Goal: Information Seeking & Learning: Learn about a topic

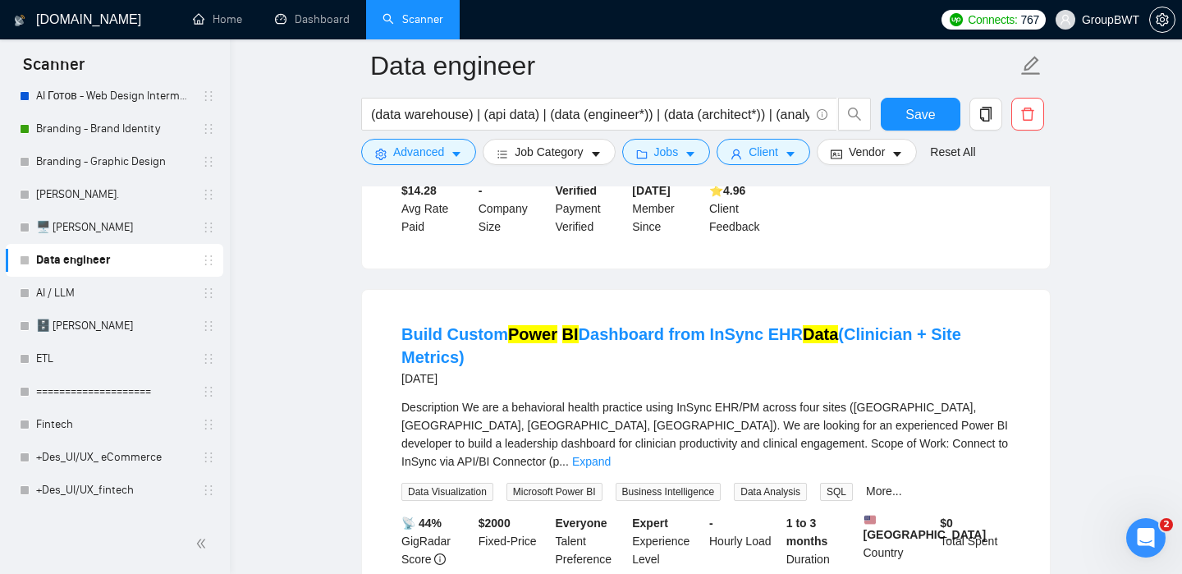
scroll to position [19621, 0]
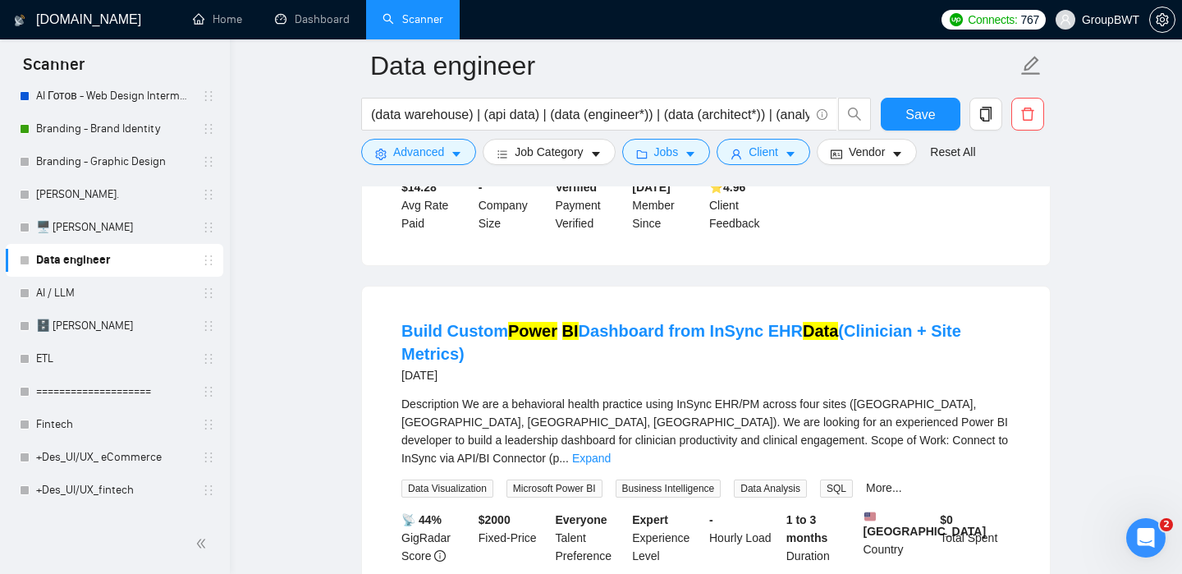
click at [942, 71] on link "Expand" at bounding box center [923, 64] width 39 height 13
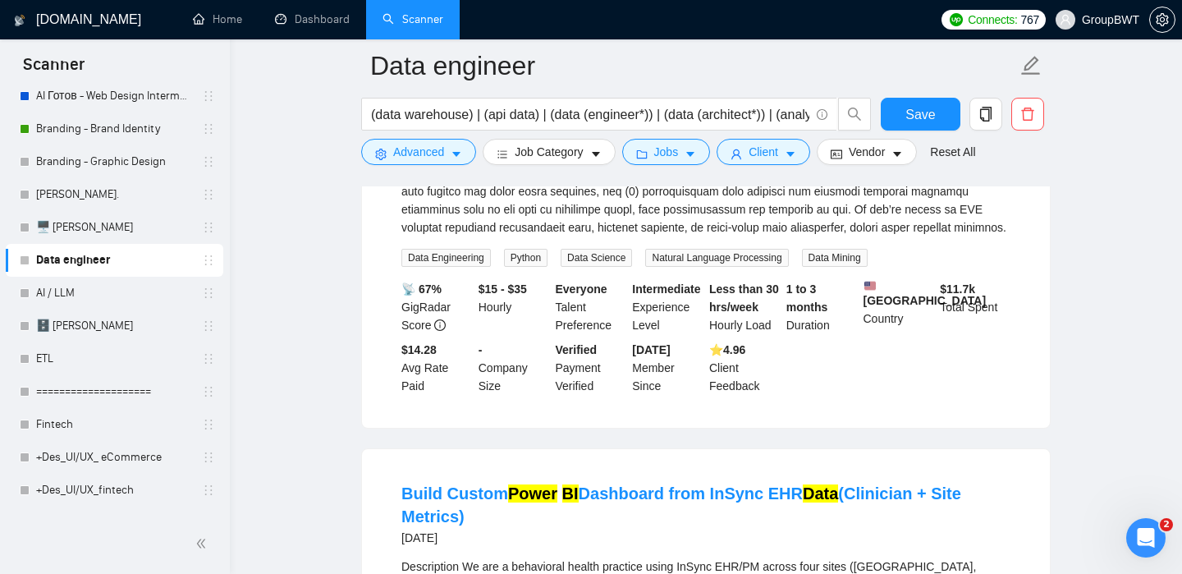
scroll to position [19676, 0]
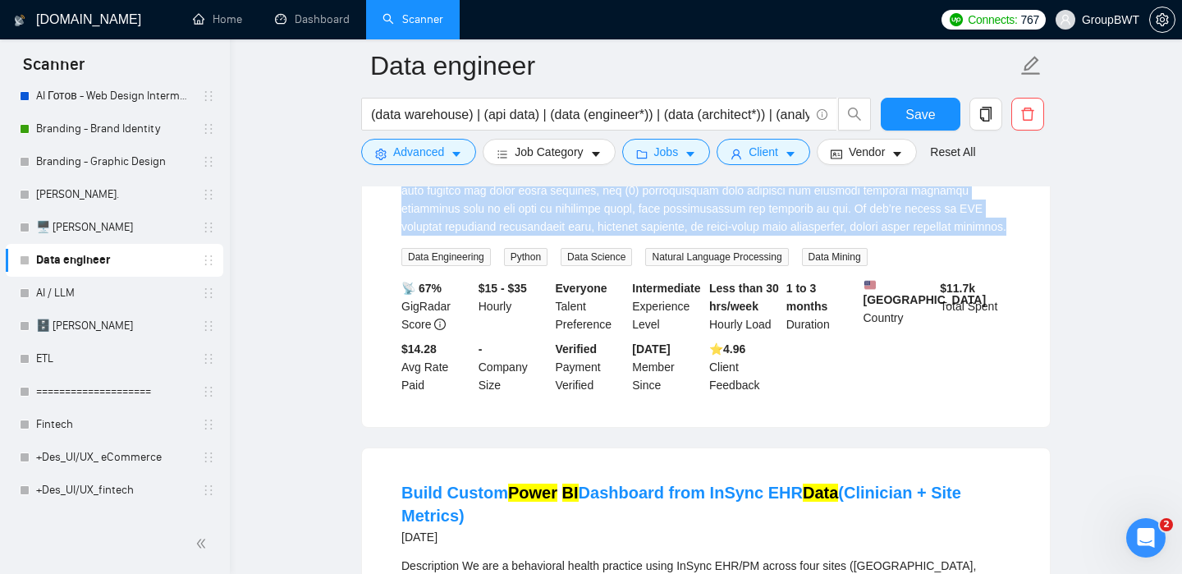
drag, startPoint x: 404, startPoint y: 238, endPoint x: 482, endPoint y: 510, distance: 282.7
click at [482, 236] on div "We are a legal AI company creating structured training datasets from judicial o…" at bounding box center [705, 100] width 609 height 271
copy div "Lo ips d sitam CO adipisc elitsedd eiusmodtem incididu utlabore etdo magnaali e…"
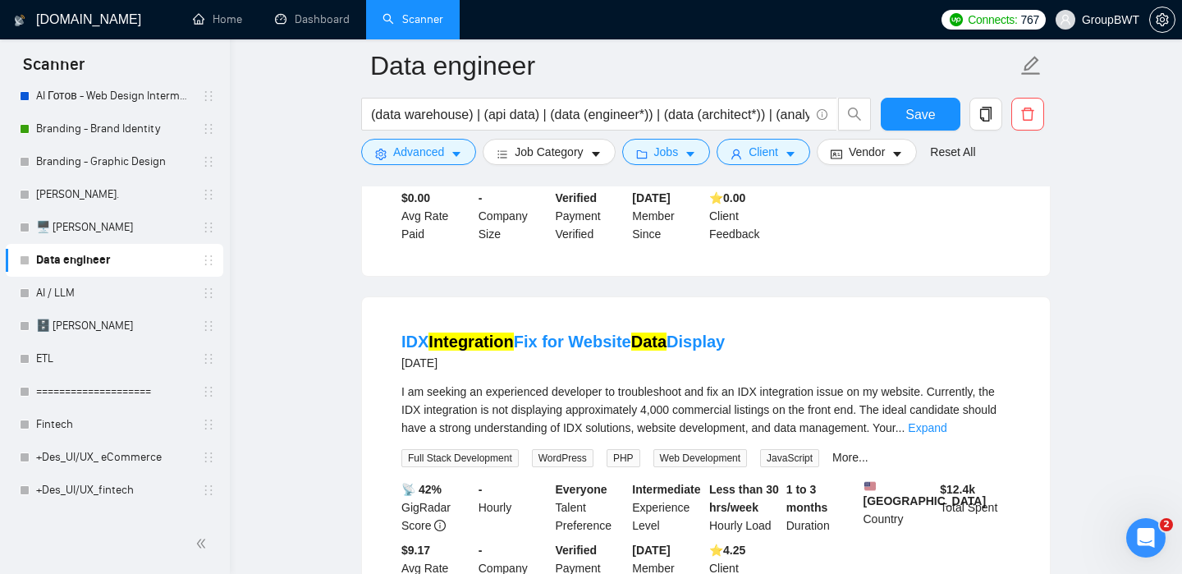
scroll to position [20227, 0]
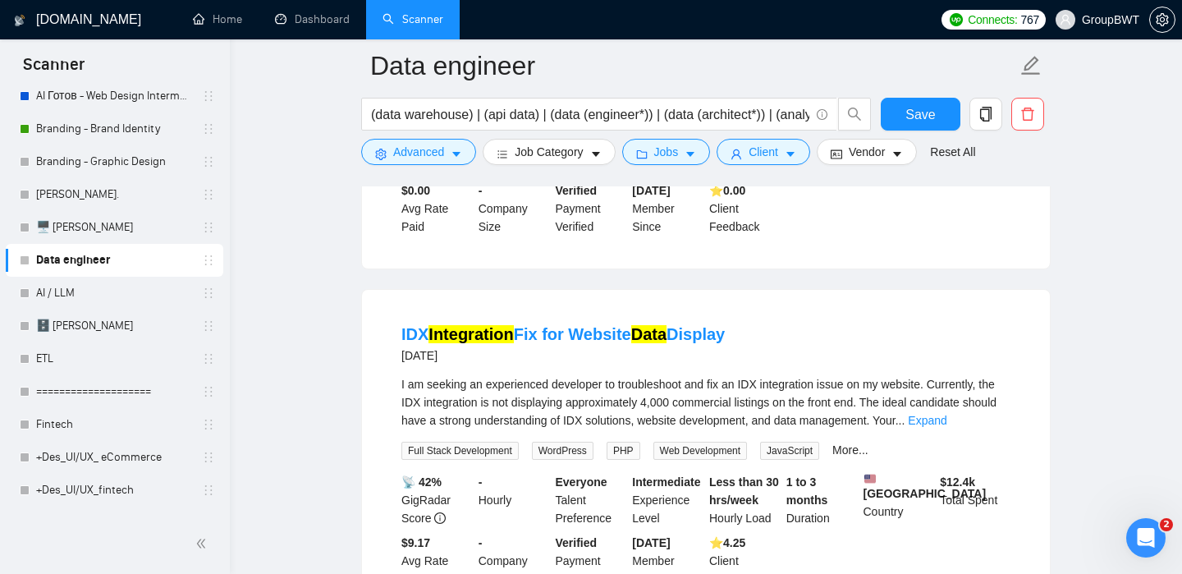
click at [611, 75] on link "Expand" at bounding box center [591, 68] width 39 height 13
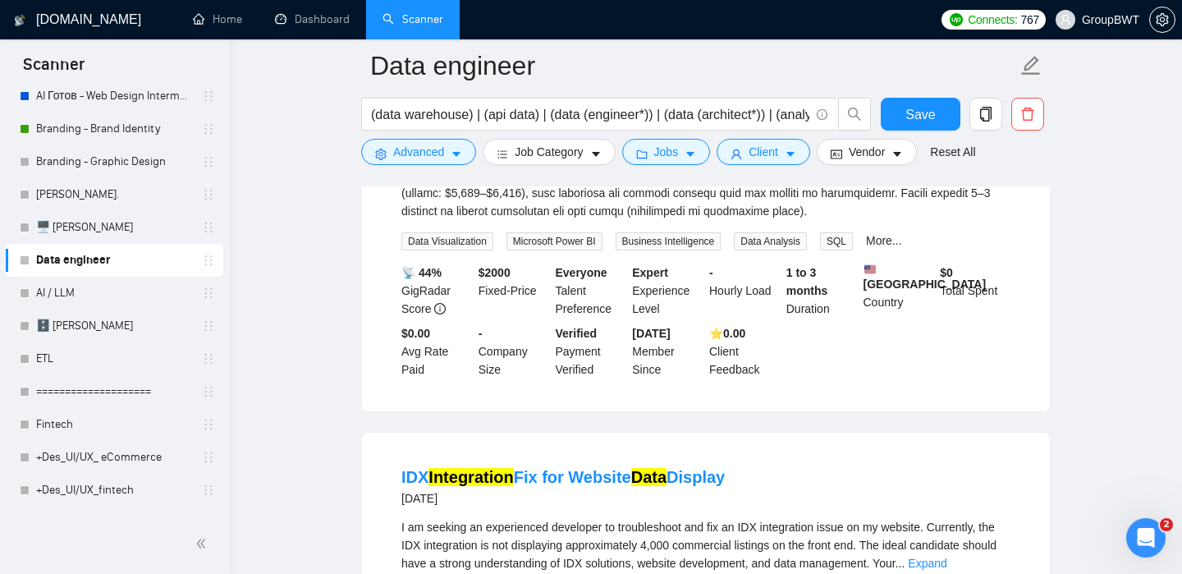
scroll to position [20314, 0]
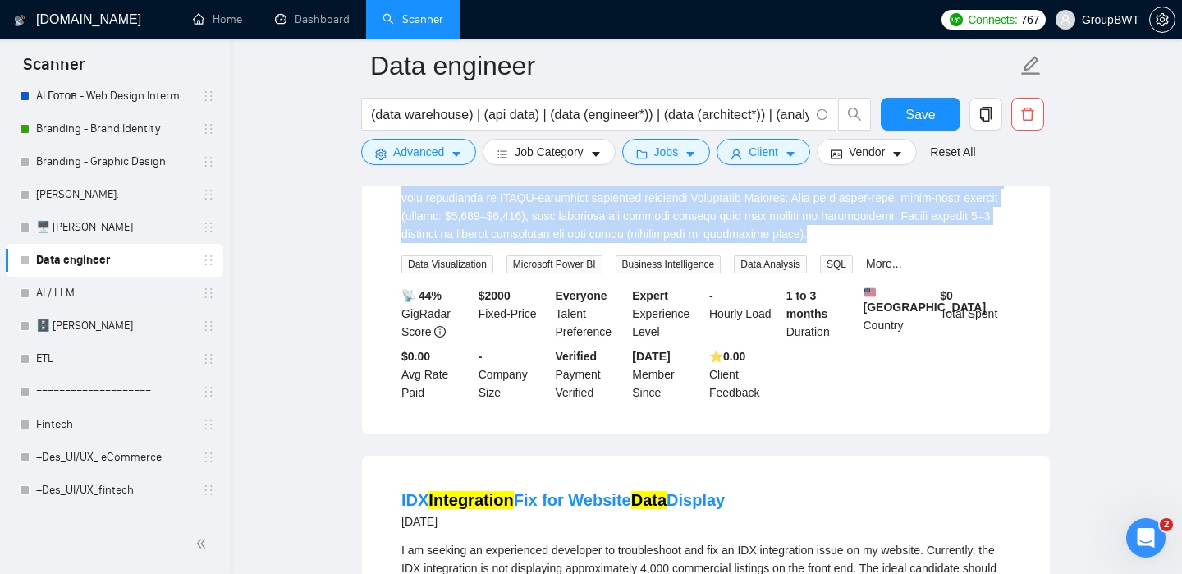
drag, startPoint x: 404, startPoint y: 221, endPoint x: 461, endPoint y: 544, distance: 328.4
click at [461, 243] on div "Description\aWe are a behavioral health practice using InSync EHR/PM across fou…" at bounding box center [705, 80] width 609 height 325
copy div "Loremipsumd Si ame c adipiscing elitse doeiusmo tempo InCidi UTL/ET dolore magn…"
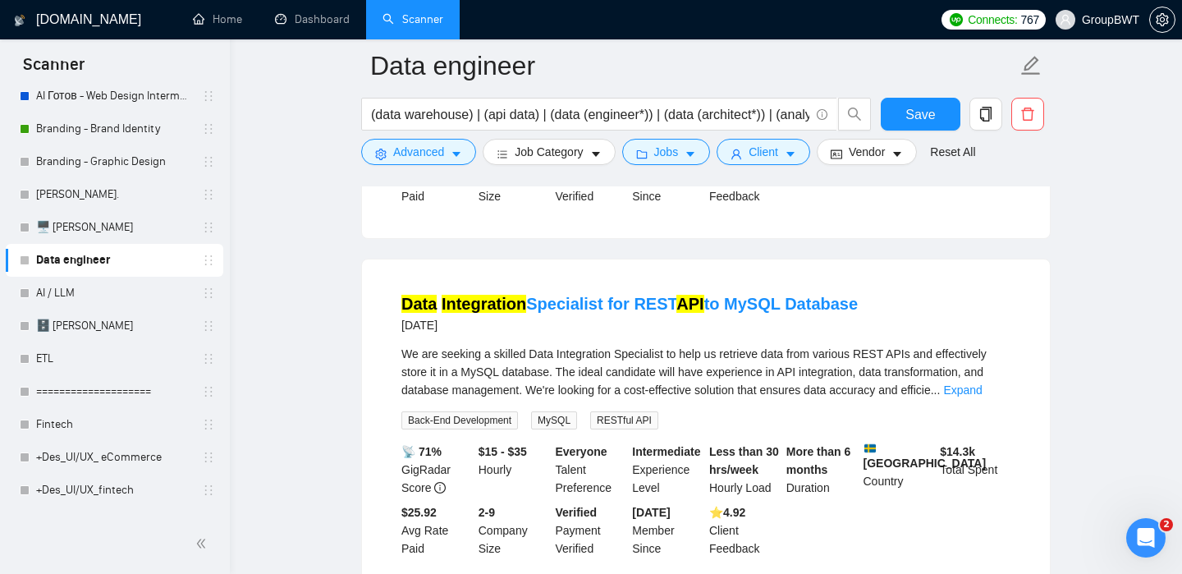
scroll to position [20868, 0]
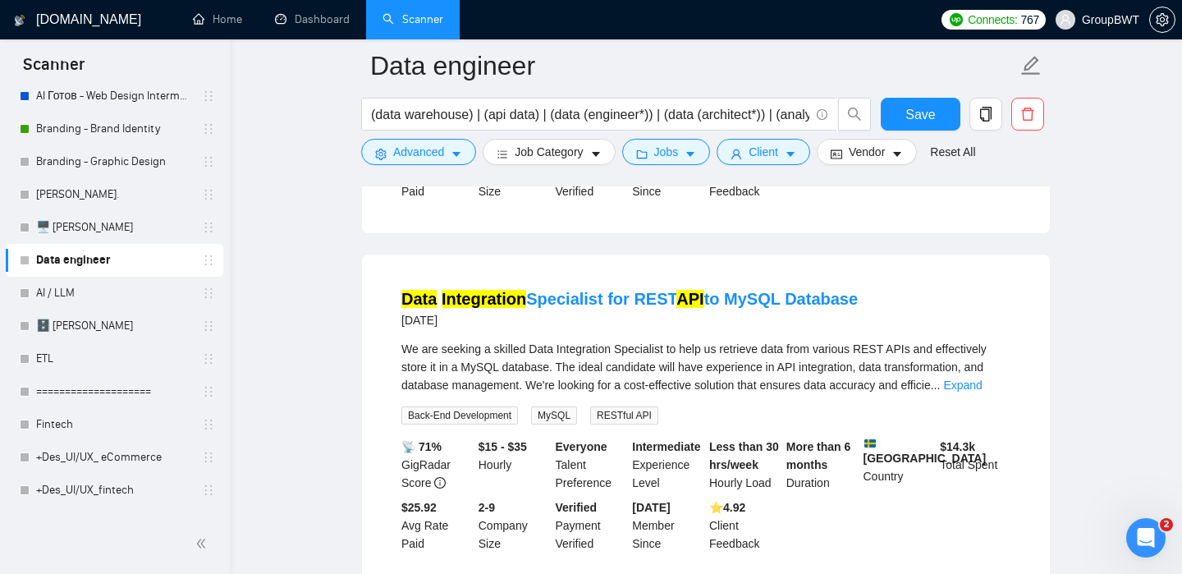
click at [947, 39] on link "Expand" at bounding box center [927, 32] width 39 height 13
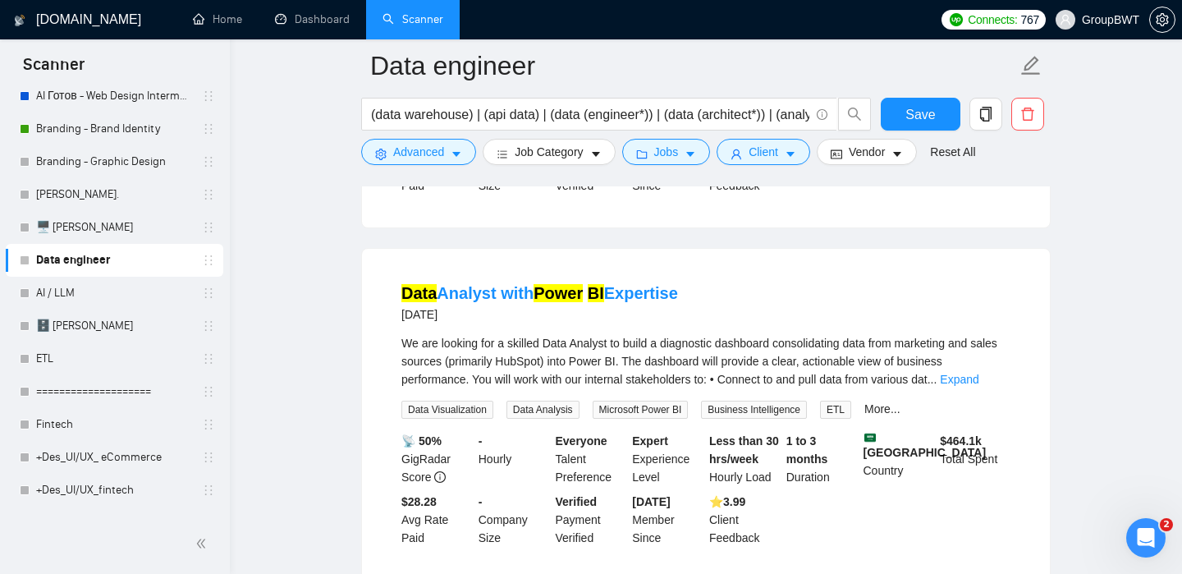
scroll to position [21266, 0]
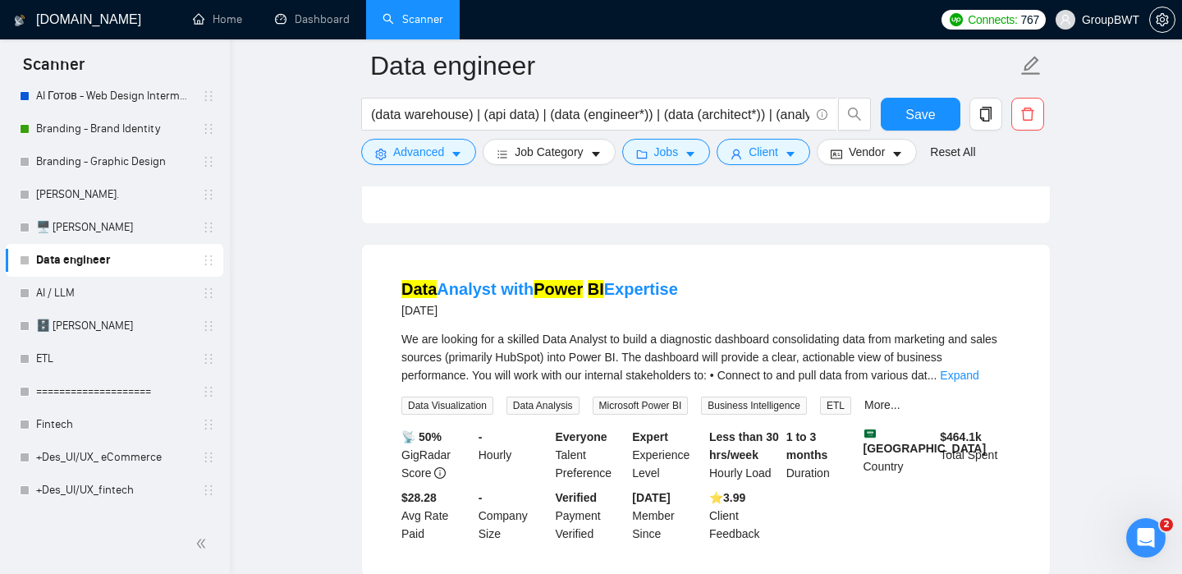
click at [982, 30] on link "Expand" at bounding box center [962, 22] width 39 height 13
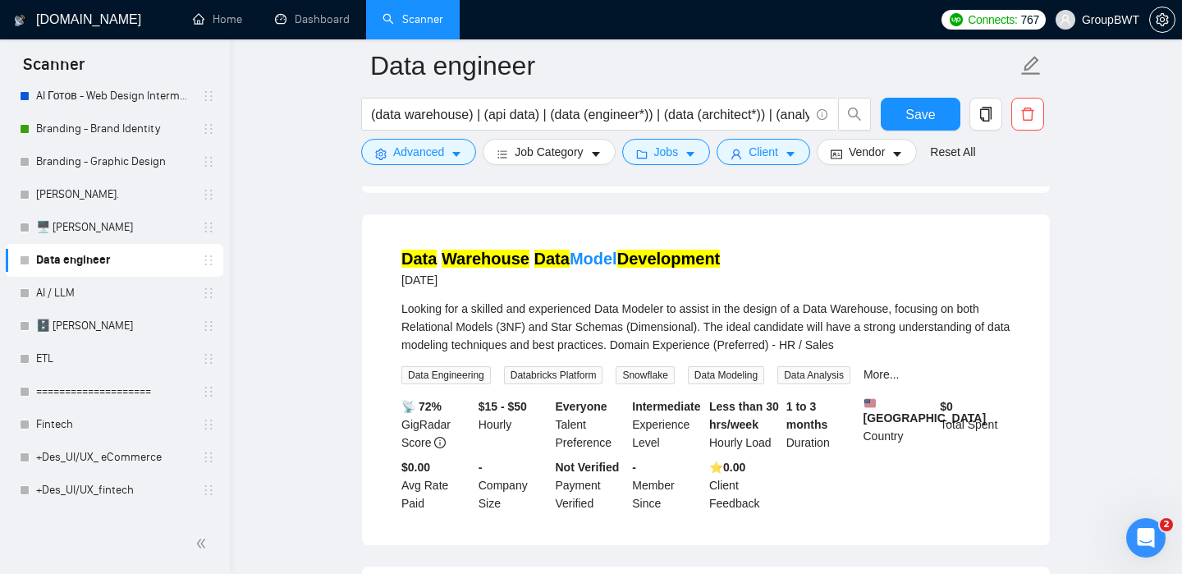
scroll to position [21678, 0]
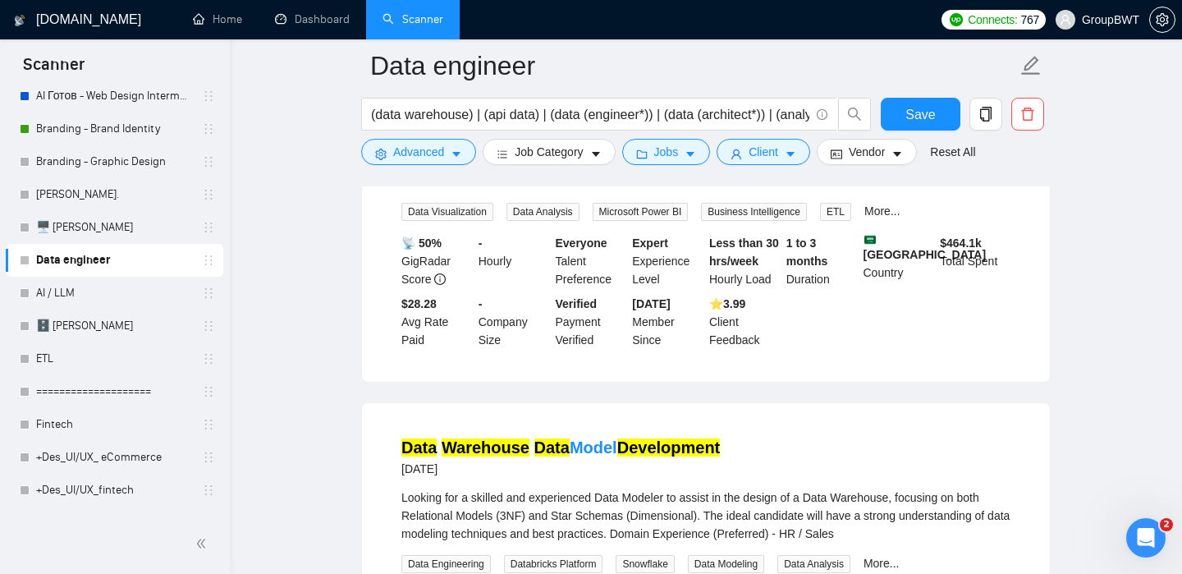
scroll to position [21731, 0]
drag, startPoint x: 404, startPoint y: 241, endPoint x: 717, endPoint y: 511, distance: 413.8
click at [717, 190] on div "We are looking for a skilled Data Analyst to build a diagnostic dashboard conso…" at bounding box center [705, 45] width 609 height 289
copy div "Lo ips dolorsi ame c adipisc Elit Seddoei te incid u laboreetdo magnaaliq enima…"
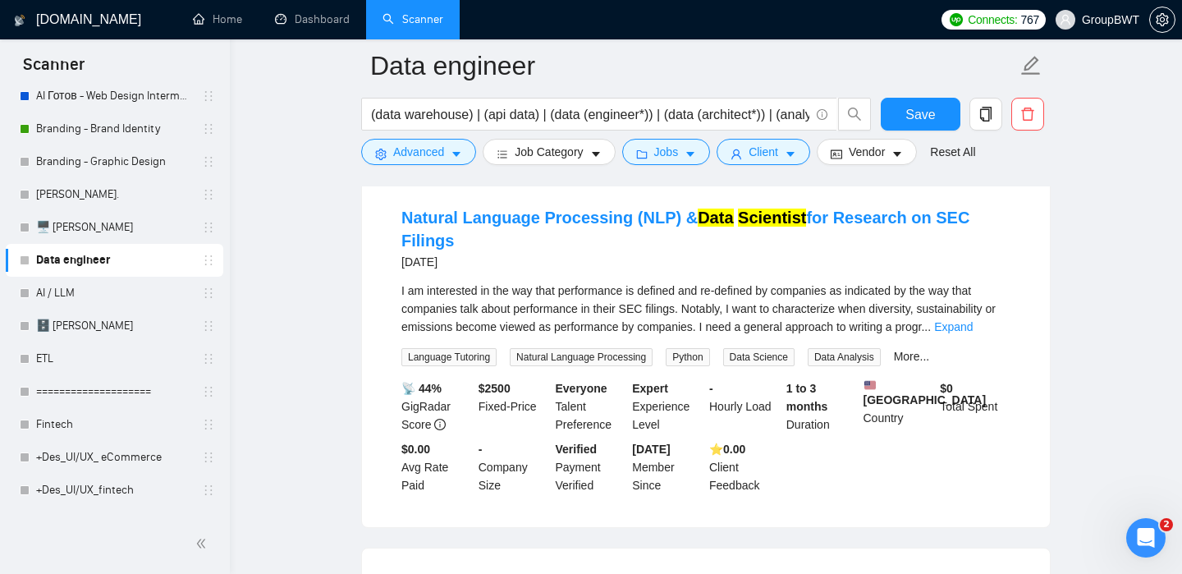
scroll to position [22314, 0]
drag, startPoint x: 401, startPoint y: 259, endPoint x: 932, endPoint y: 295, distance: 531.6
copy div "Looking for a skilled and experienced Data Modeler to assist in the design of a…"
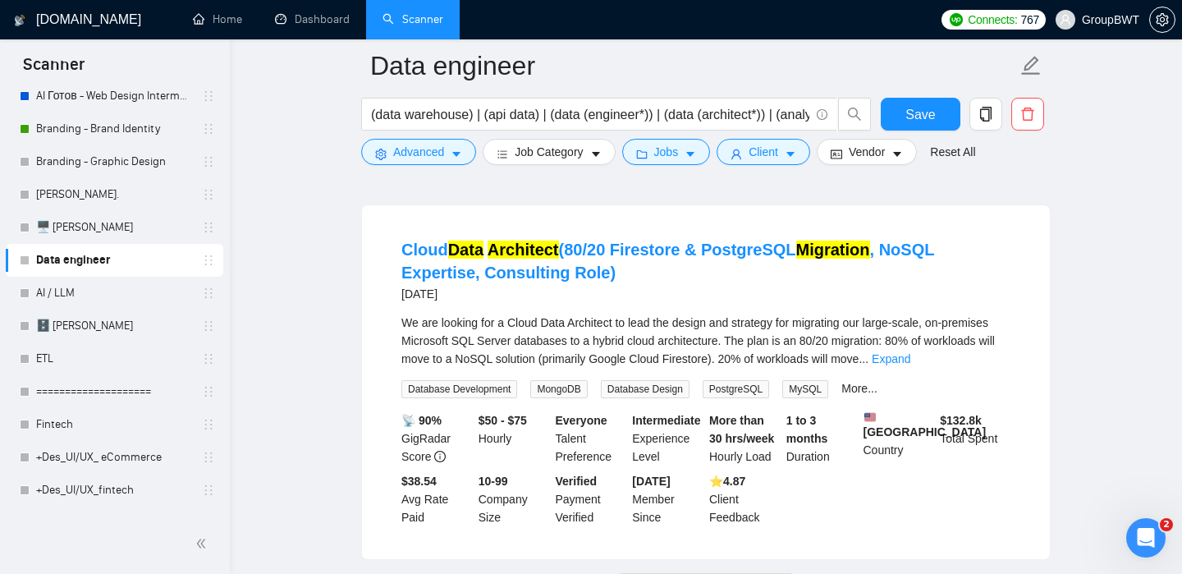
scroll to position [22658, 0]
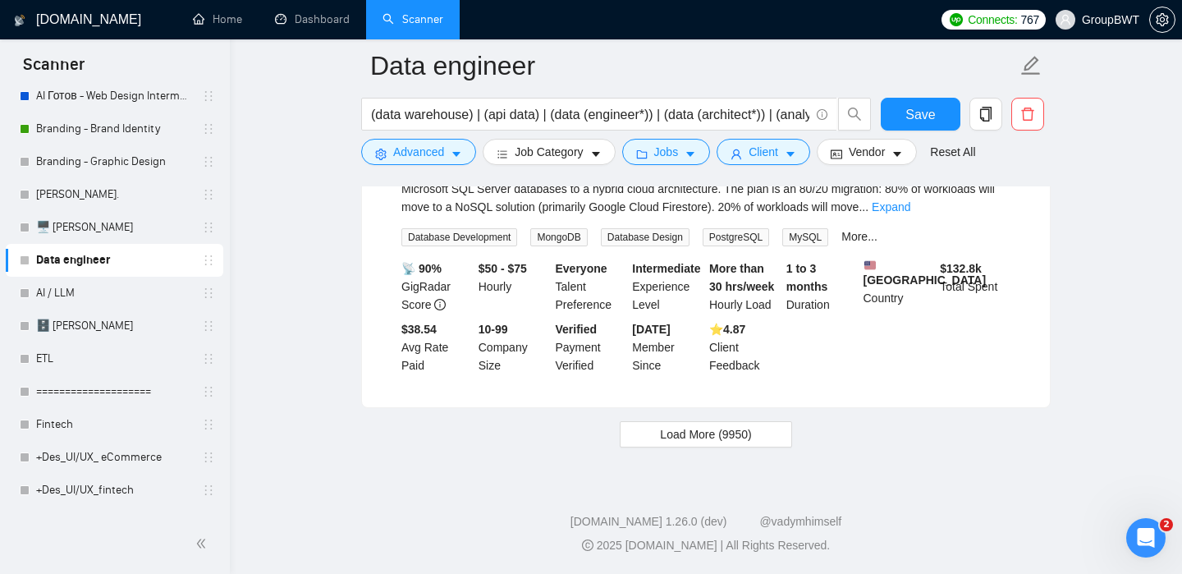
scroll to position [23378, 0]
click at [676, 441] on span "Load More (9950)" at bounding box center [705, 434] width 91 height 18
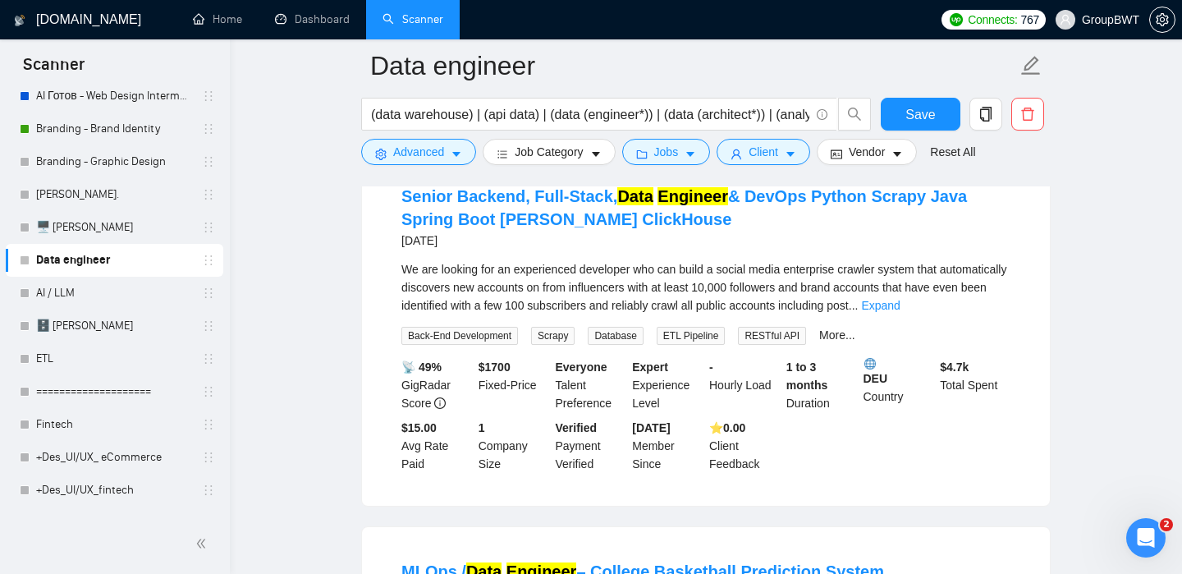
scroll to position [25084, 0]
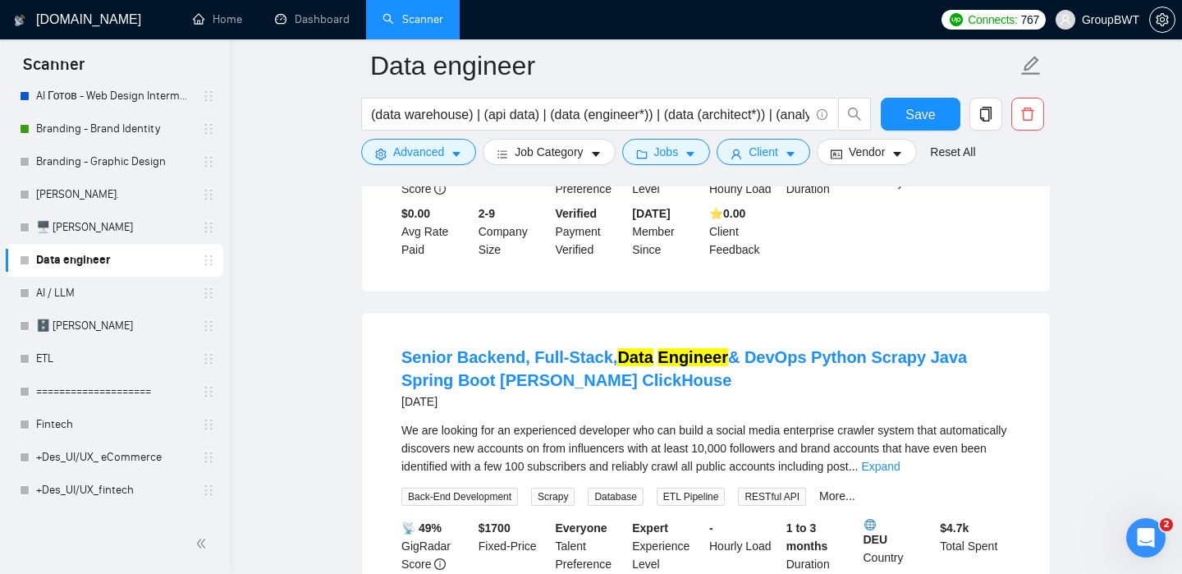
scroll to position [25125, 0]
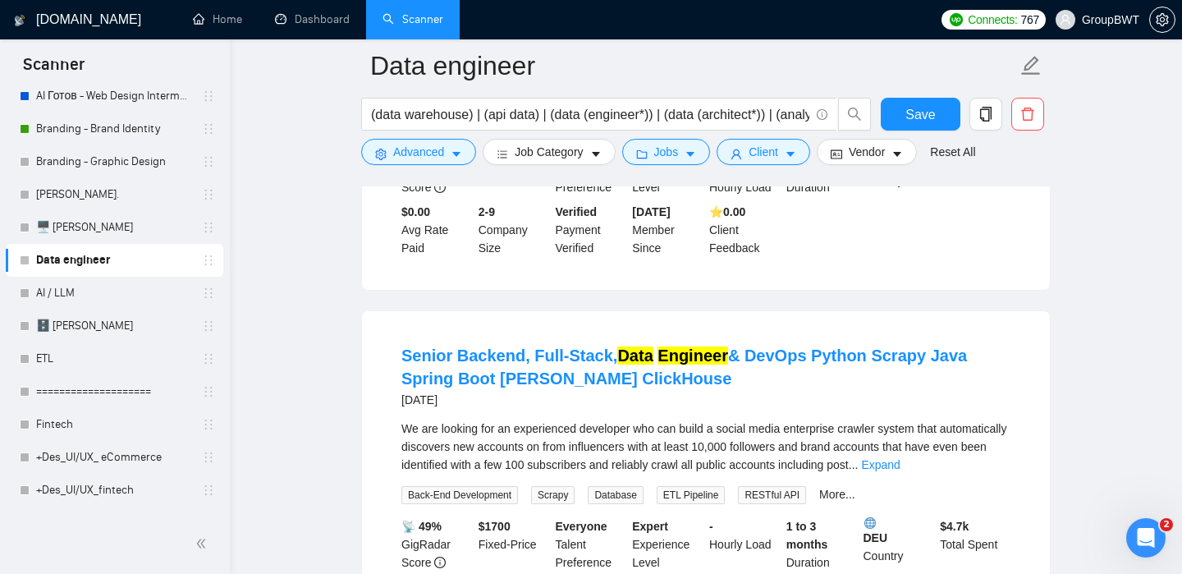
drag, startPoint x: 403, startPoint y: 218, endPoint x: 472, endPoint y: 238, distance: 71.7
copy div "We are seeking an experienced data engineer to help us build and maintain robus…"
drag, startPoint x: 831, startPoint y: 475, endPoint x: 403, endPoint y: 213, distance: 501.5
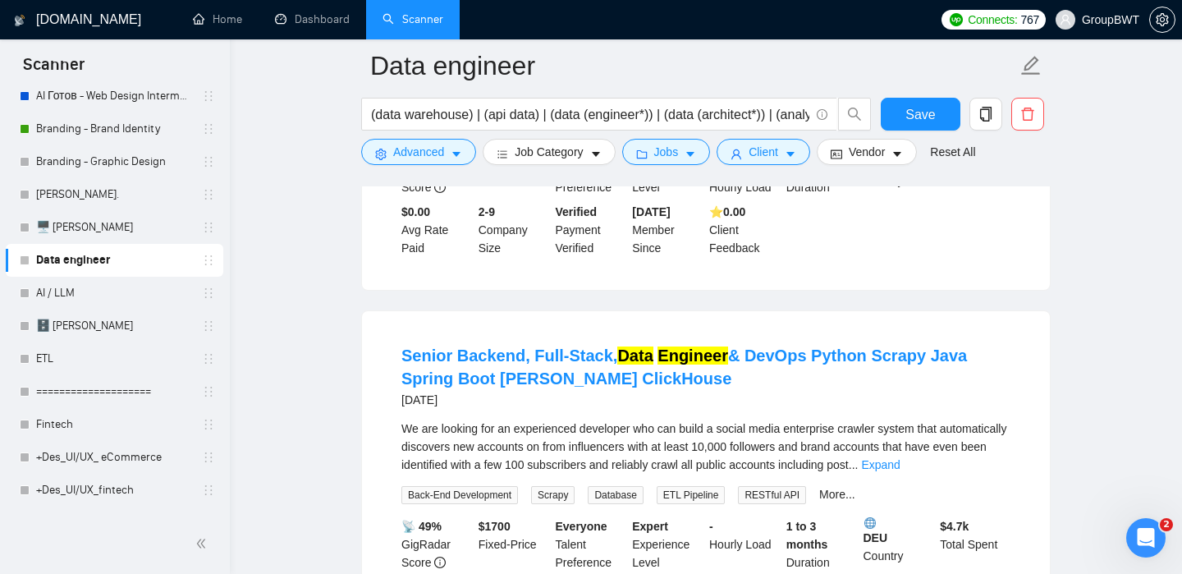
copy div "We are seeking an experienced data engineer to help us build and maintain robus…"
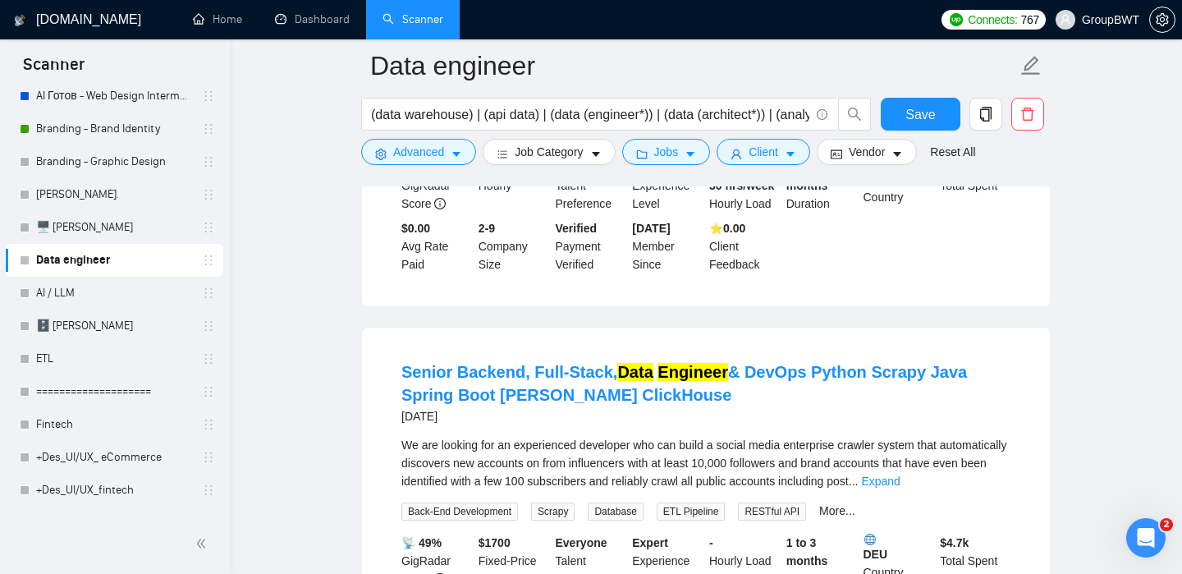
scroll to position [25106, 0]
click at [878, 144] on link "More..." at bounding box center [869, 137] width 36 height 13
drag, startPoint x: 403, startPoint y: 234, endPoint x: 832, endPoint y: 484, distance: 495.9
copy div "We are seeking an experienced data engineer to help us build and maintain robus…"
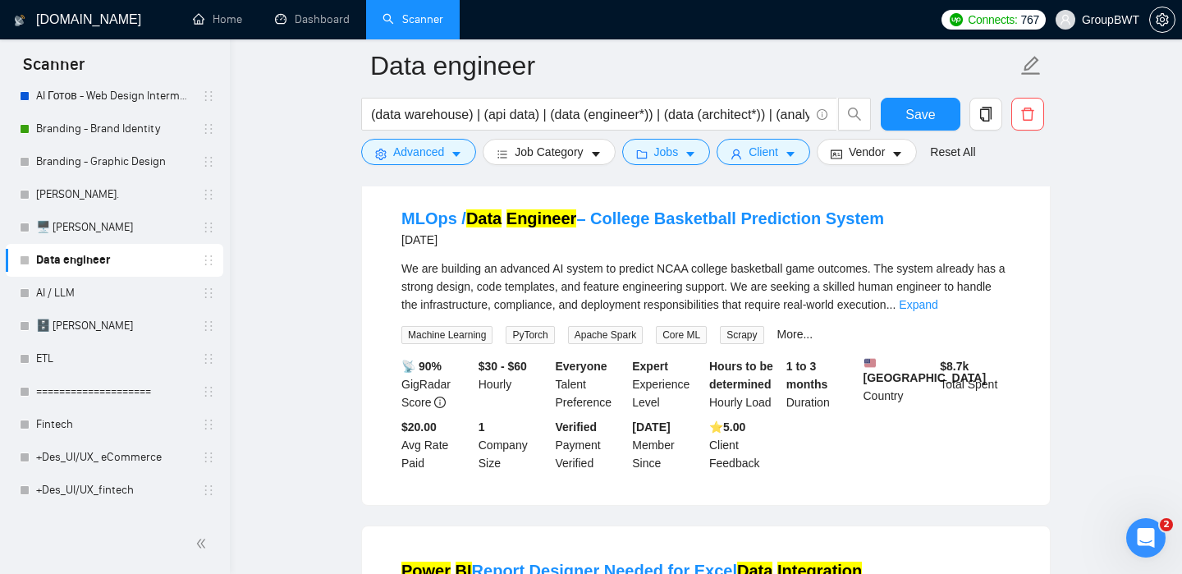
scroll to position [25638, 0]
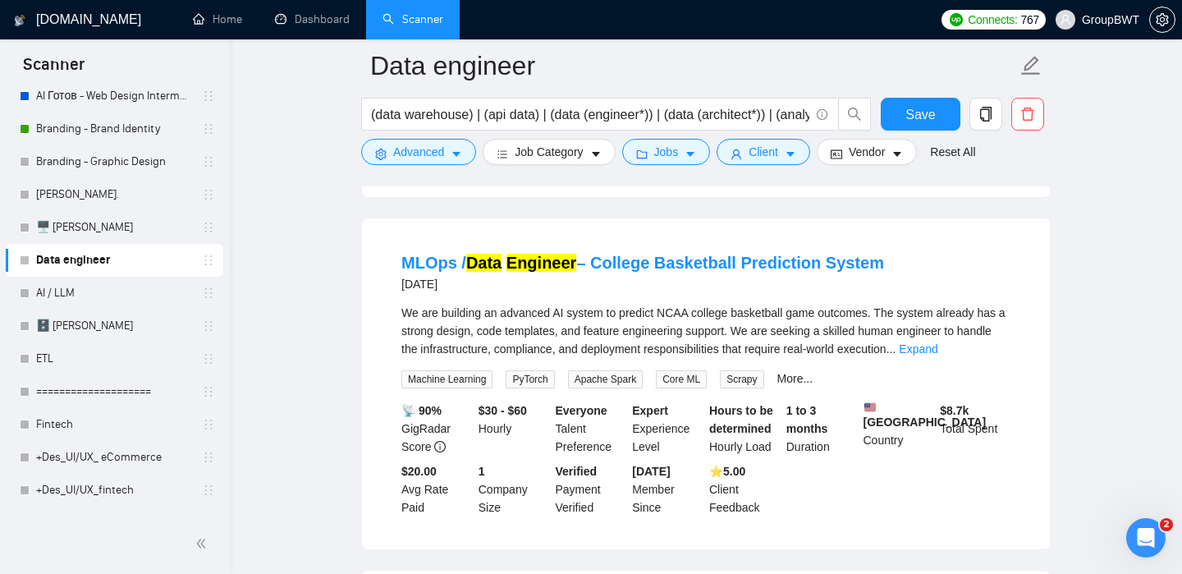
scroll to position [26496, 0]
click at [842, 32] on link "More..." at bounding box center [837, 25] width 36 height 13
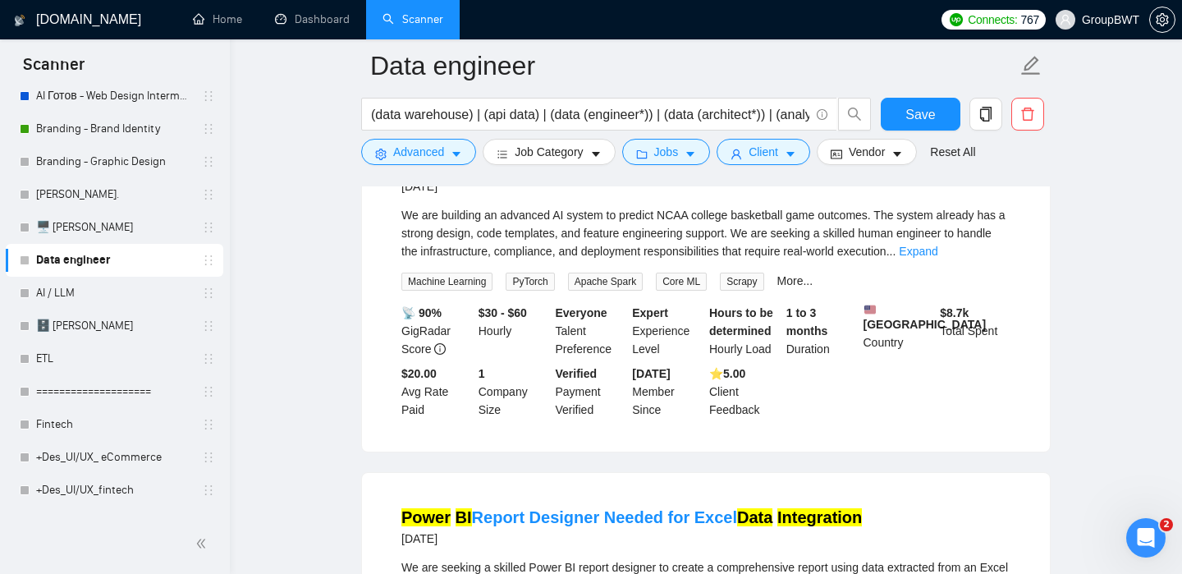
scroll to position [26586, 0]
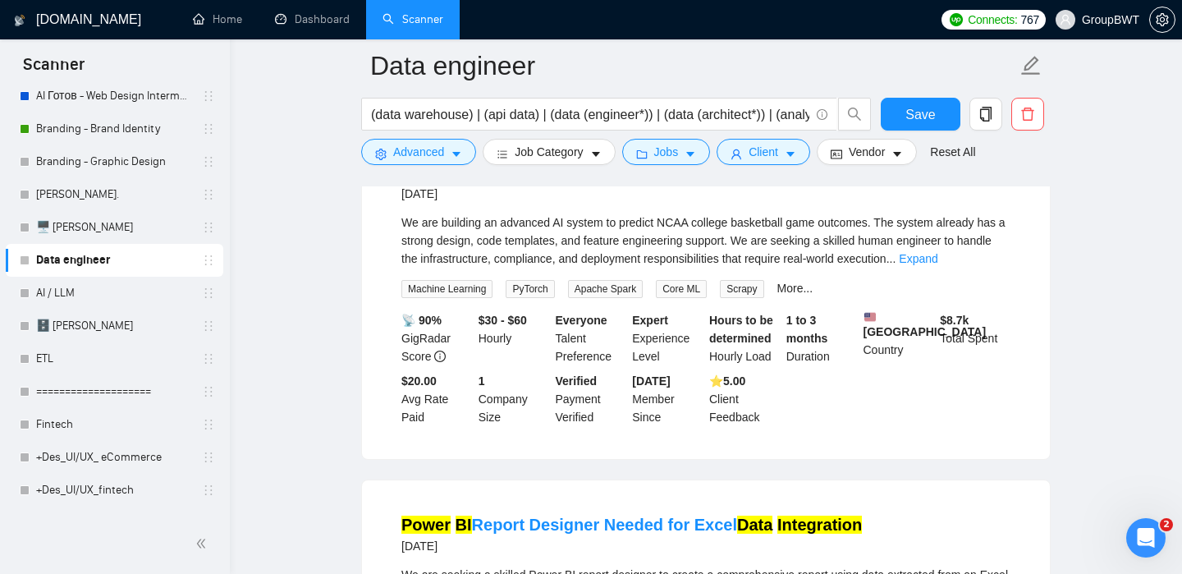
drag, startPoint x: 902, startPoint y: 319, endPoint x: 860, endPoint y: 267, distance: 67.7
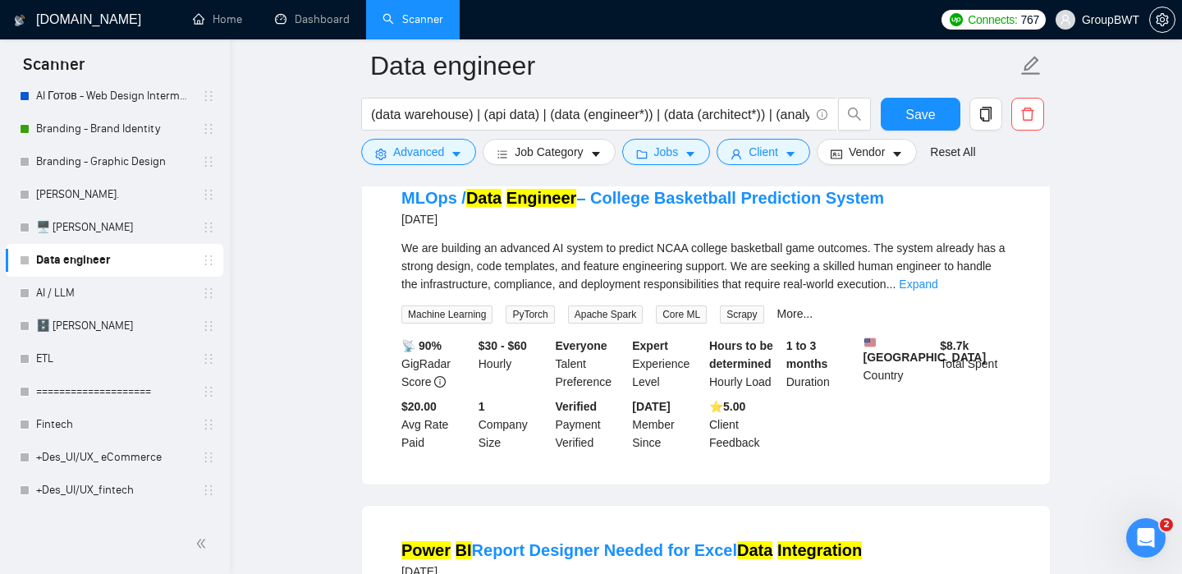
scroll to position [26556, 0]
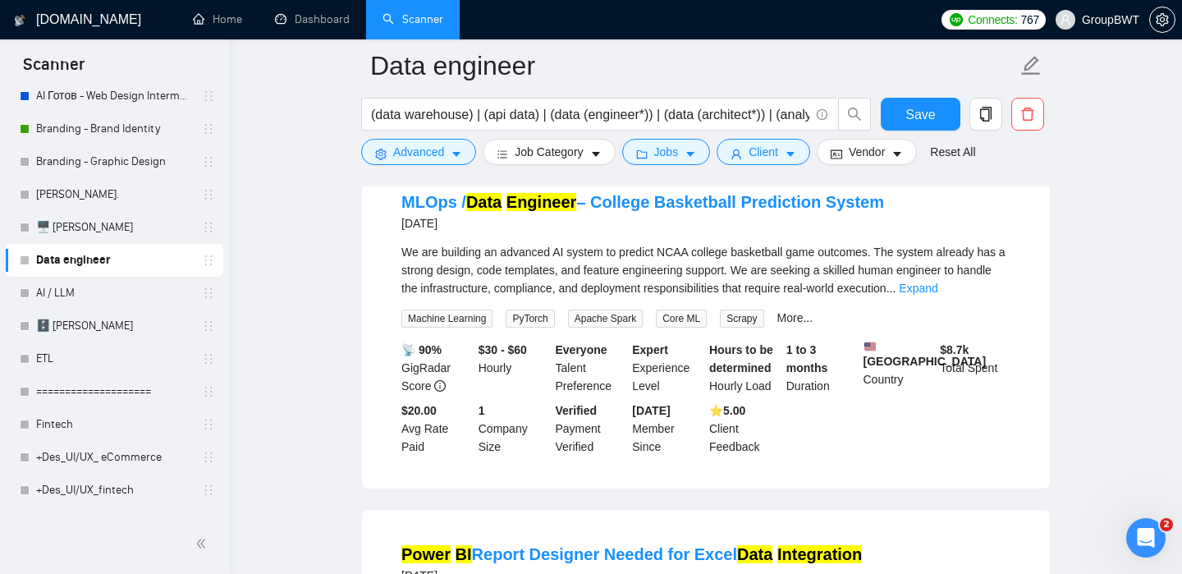
drag, startPoint x: 865, startPoint y: 420, endPoint x: 907, endPoint y: 436, distance: 45.0
click at [907, 43] on div "DEU Country" at bounding box center [898, 16] width 77 height 54
copy div "DEU Country"
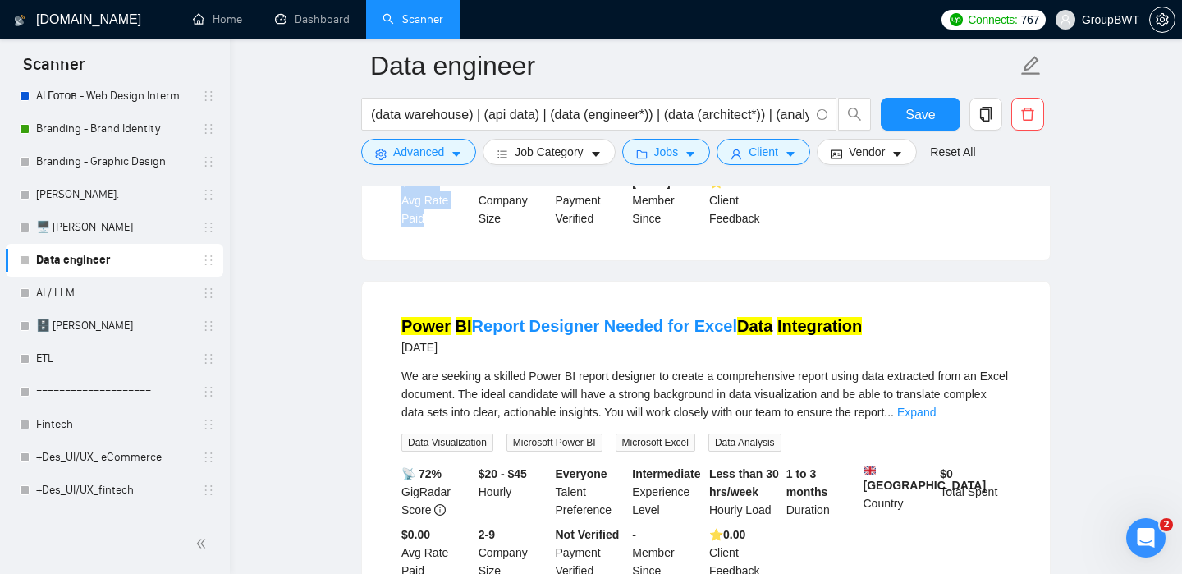
scroll to position [26867, 0]
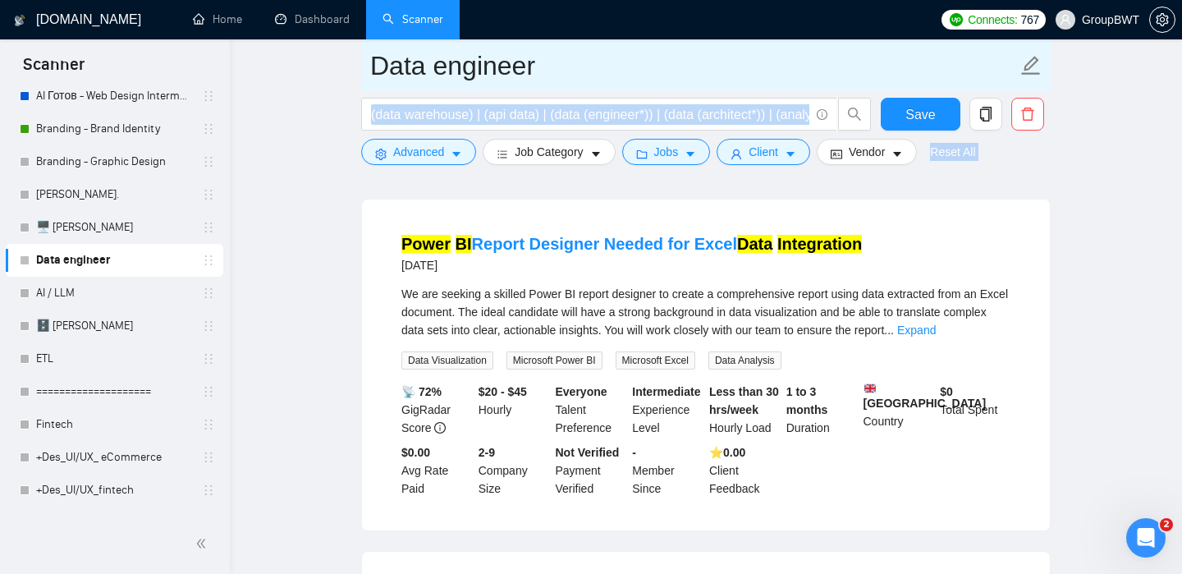
drag, startPoint x: 405, startPoint y: 373, endPoint x: 638, endPoint y: 76, distance: 377.7
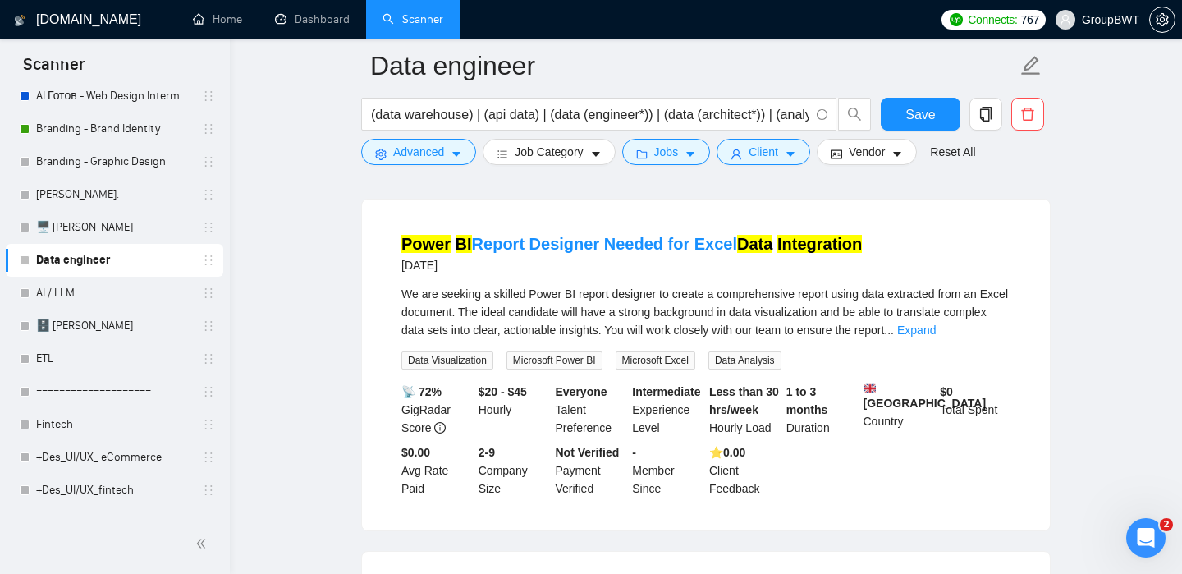
click at [638, 6] on ul "Home Dashboard Scanner" at bounding box center [552, 19] width 763 height 39
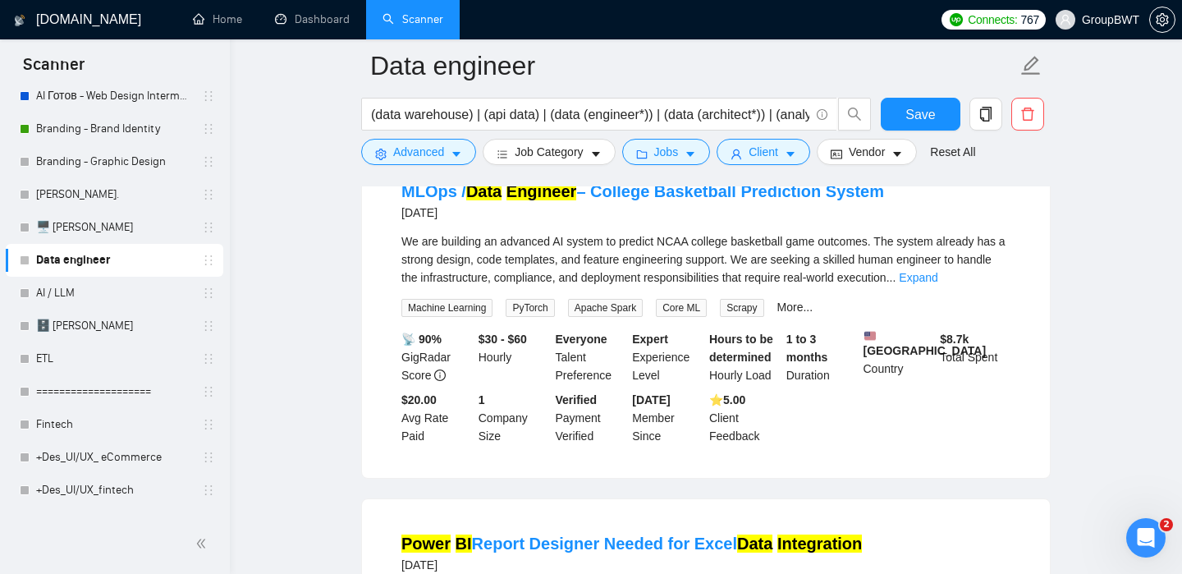
scroll to position [26583, 0]
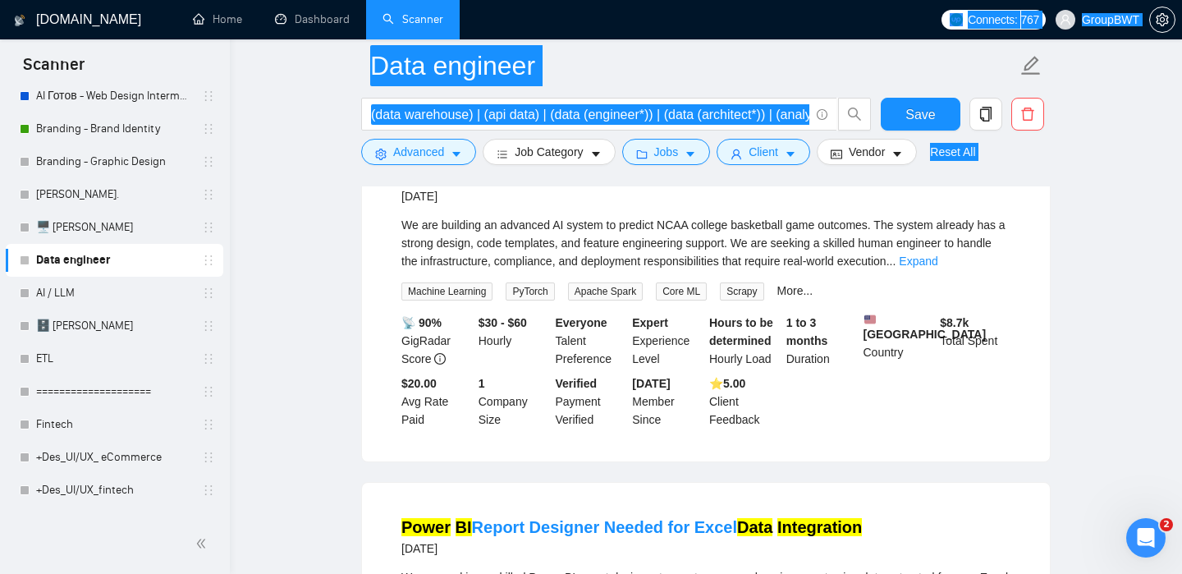
drag, startPoint x: 897, startPoint y: 323, endPoint x: 899, endPoint y: 25, distance: 297.2
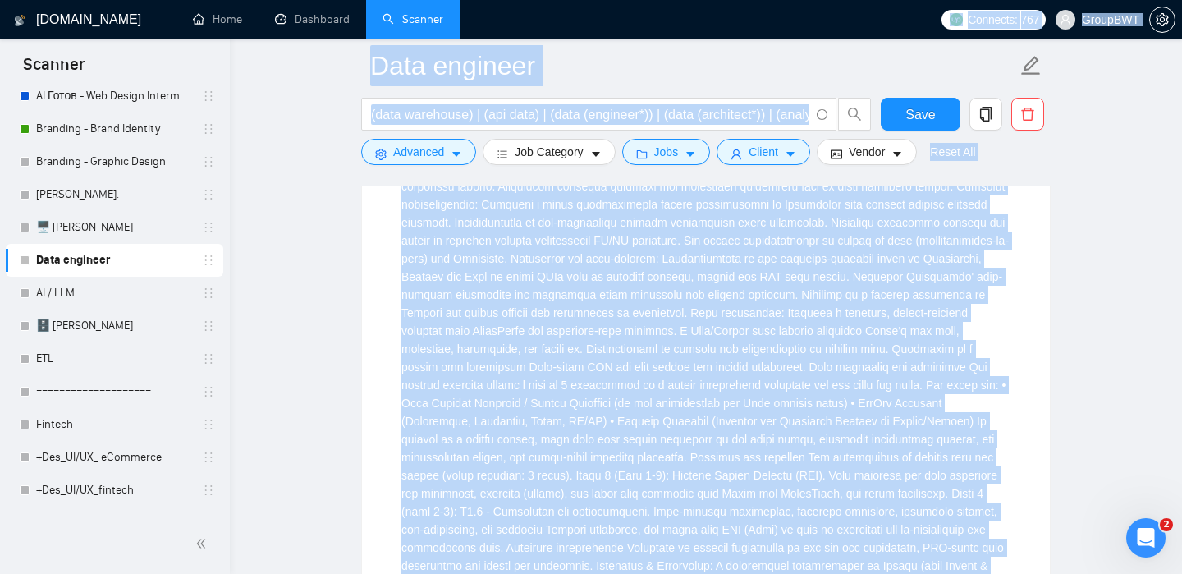
scroll to position [25631, 0]
drag, startPoint x: 886, startPoint y: 326, endPoint x: 837, endPoint y: 288, distance: 62.1
click at [837, 291] on li "Senior Backend, Full-Stack, Data Engineer & DevOps Python Scrapy Java Spring Bo…" at bounding box center [706, 433] width 649 height 1218
copy li "We are looking for an experienced developer who can build a social media enterp…"
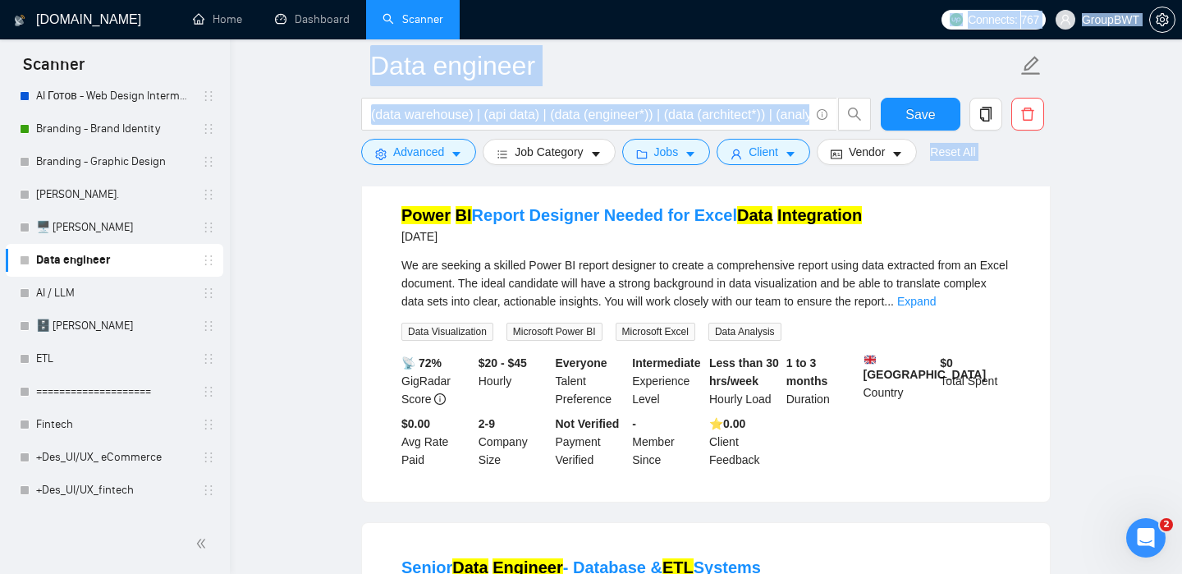
scroll to position [26893, 0]
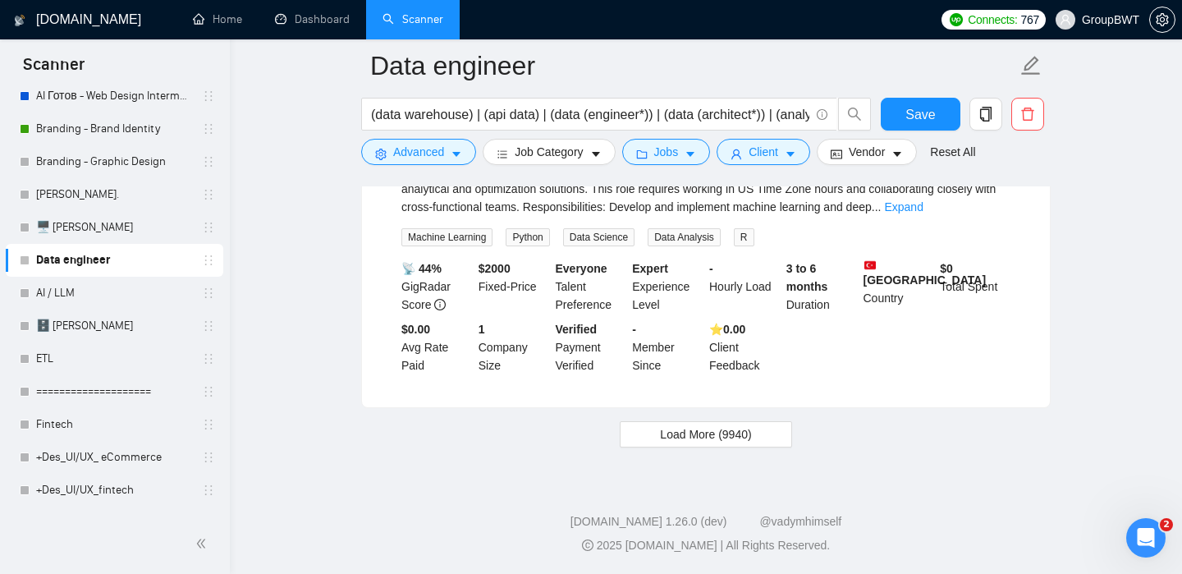
scroll to position [27971, 0]
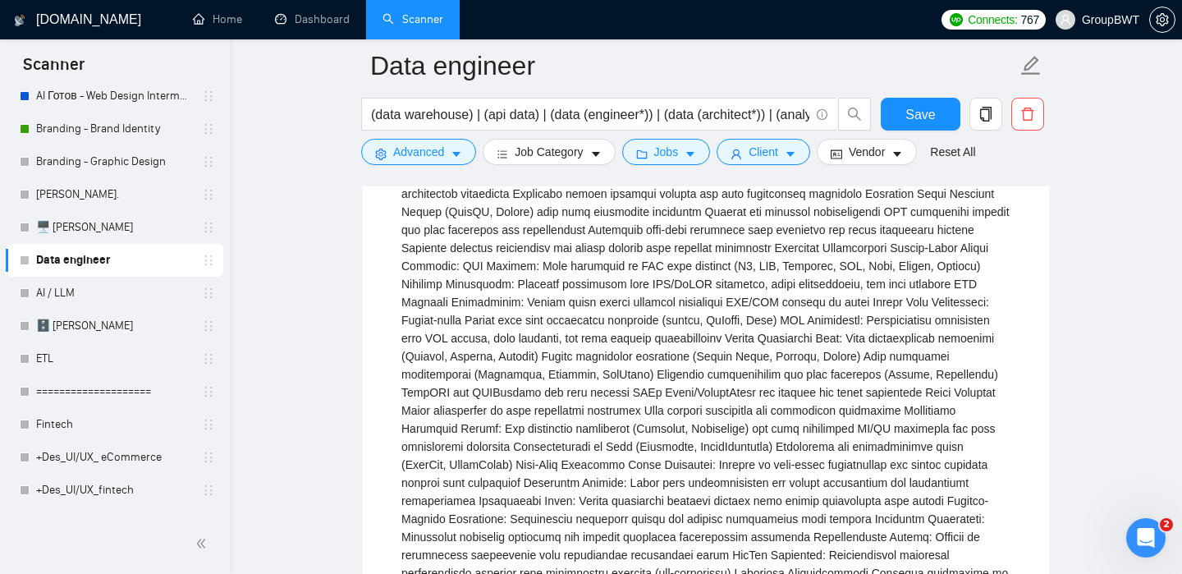
scroll to position [27789, 0]
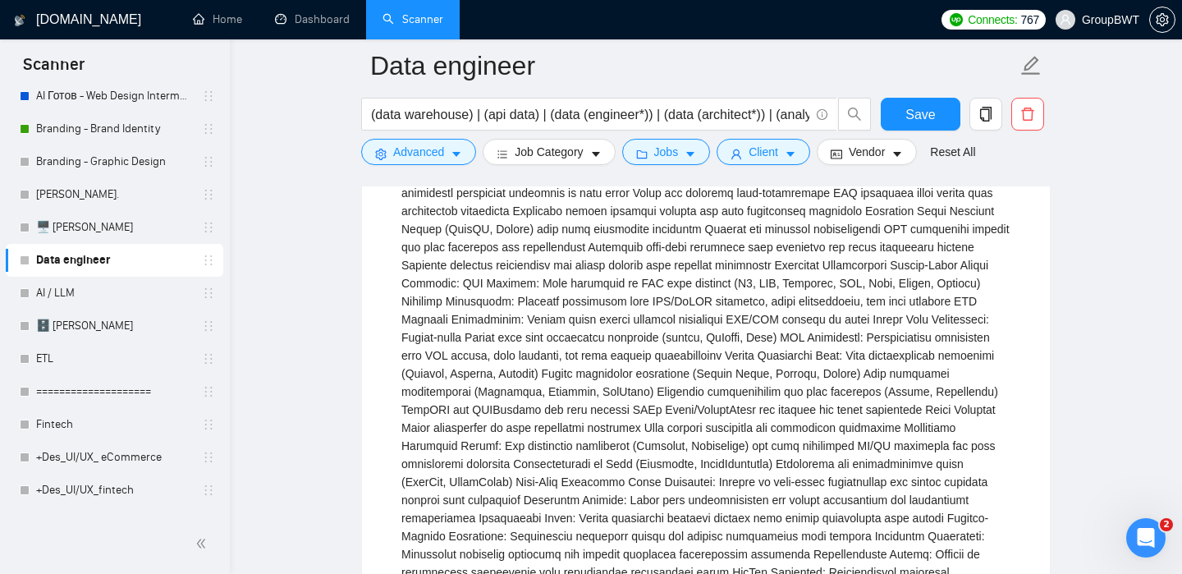
copy link "Senior Data Engineer - Database & ETL Systems"
